Goal: Information Seeking & Learning: Learn about a topic

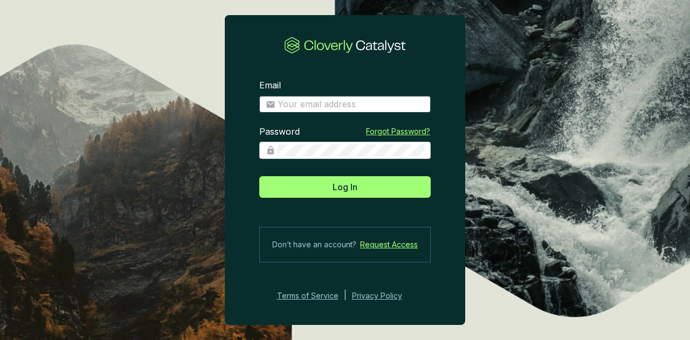
click at [383, 102] on input "Email" at bounding box center [350, 105] width 147 height 12
type input "dwarren@greatbearcarbon.ca"
click at [259, 176] on button "Log In" at bounding box center [344, 187] width 171 height 22
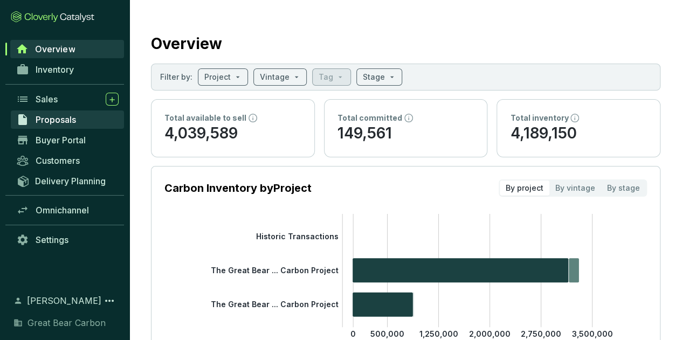
click at [64, 120] on span "Proposals" at bounding box center [56, 119] width 40 height 11
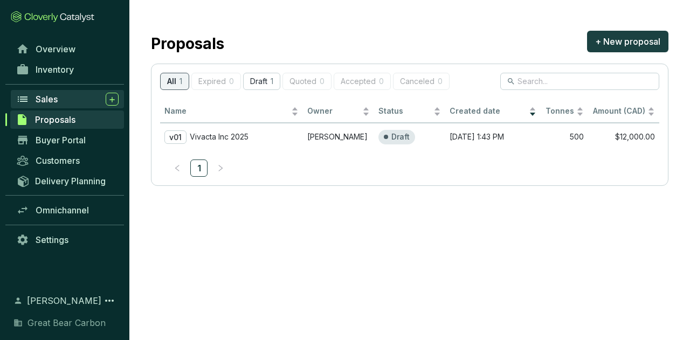
click at [64, 103] on div "Sales" at bounding box center [77, 99] width 83 height 13
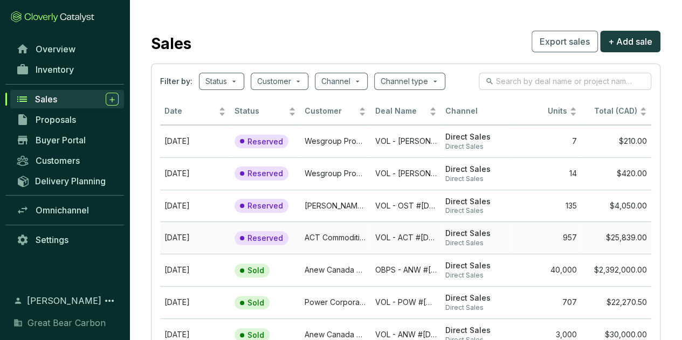
click at [373, 233] on td "VOL - ACT #2025-09-09" at bounding box center [405, 237] width 70 height 32
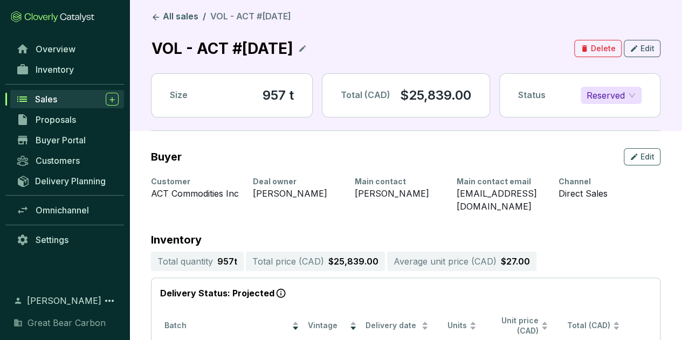
click at [51, 104] on div "Sales" at bounding box center [77, 99] width 84 height 13
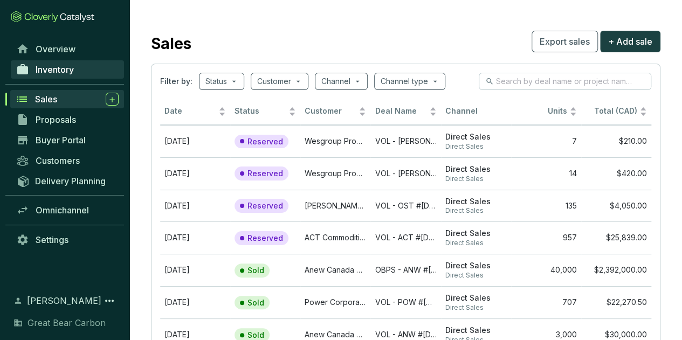
click at [80, 74] on link "Inventory" at bounding box center [67, 69] width 113 height 18
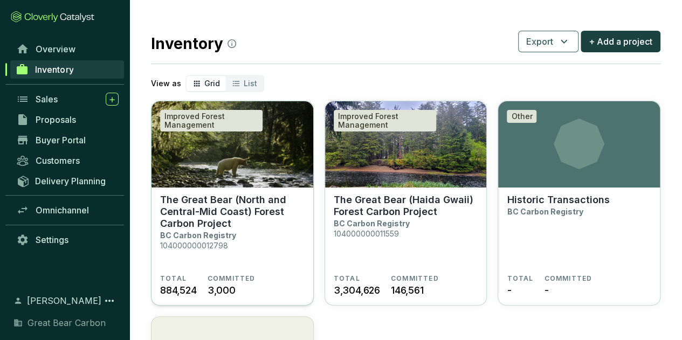
click at [272, 211] on p "The Great Bear (North and Central-Mid Coast) Forest Carbon Project" at bounding box center [232, 212] width 144 height 36
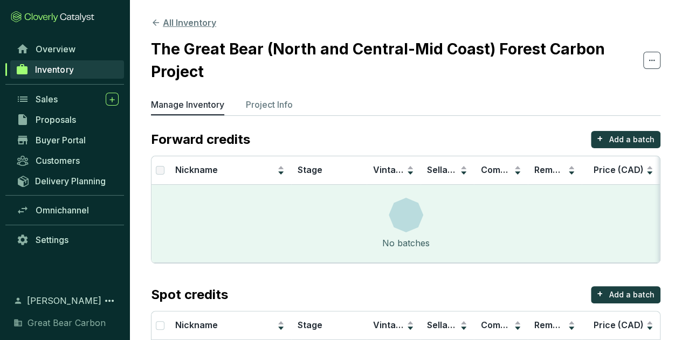
click at [184, 17] on button "All Inventory" at bounding box center [183, 22] width 65 height 13
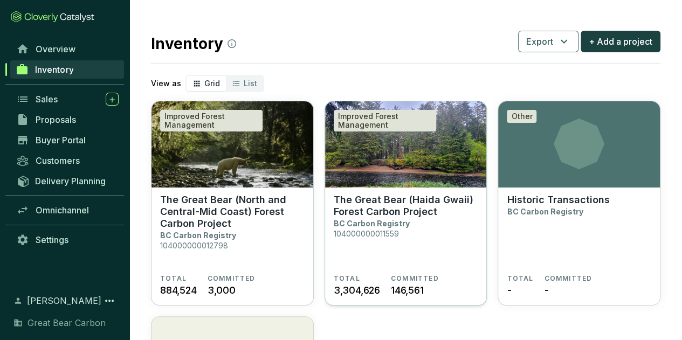
click at [355, 222] on p "BC Carbon Registry" at bounding box center [371, 223] width 76 height 9
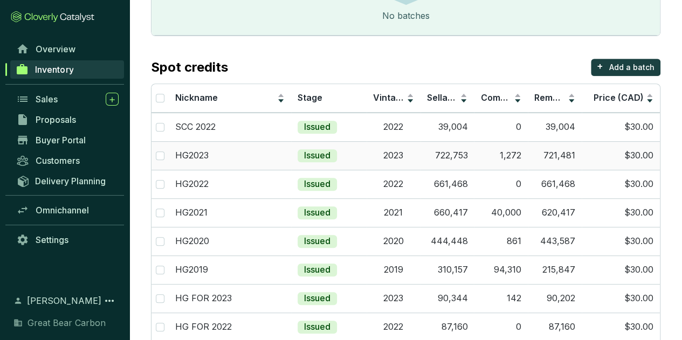
scroll to position [366, 0]
